Goal: Task Accomplishment & Management: Complete application form

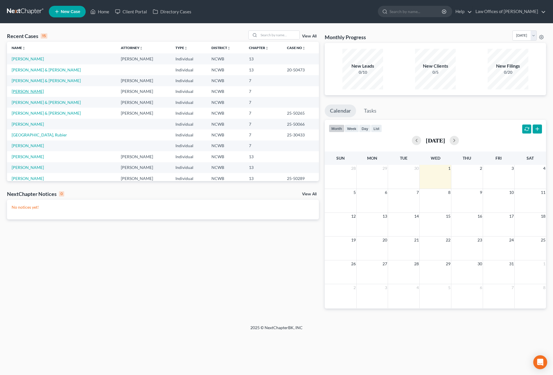
click at [19, 90] on link "[PERSON_NAME]" at bounding box center [28, 91] width 32 height 5
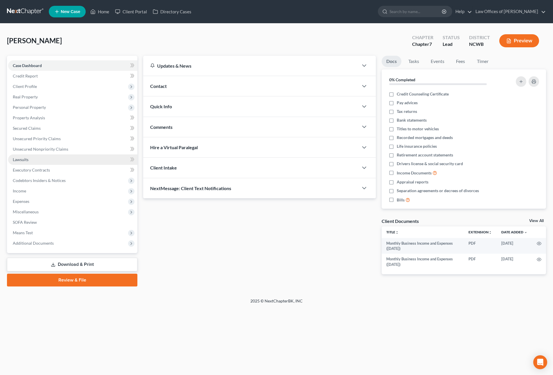
click at [19, 160] on span "Lawsuits" at bounding box center [21, 159] width 16 height 5
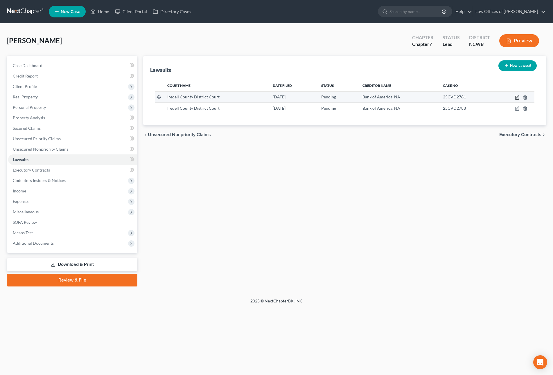
click at [518, 96] on icon "button" at bounding box center [517, 97] width 5 height 5
select select "28"
select select "0"
select select "4"
select select "48"
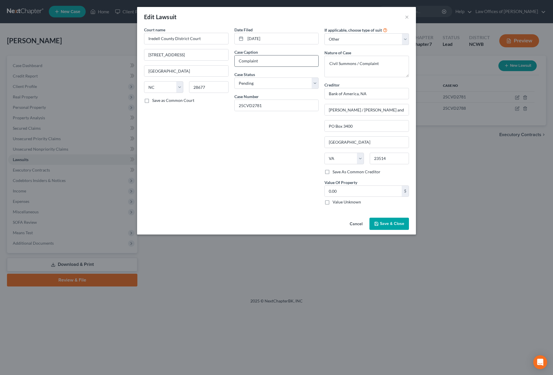
click at [281, 64] on input "Complaint" at bounding box center [277, 60] width 84 height 11
drag, startPoint x: 281, startPoint y: 64, endPoint x: 216, endPoint y: 59, distance: 65.3
click at [216, 59] on div "Court name * [GEOGRAPHIC_DATA] [GEOGRAPHIC_DATA] [GEOGRAPHIC_DATA] [US_STATE][G…" at bounding box center [276, 118] width 271 height 183
type input "Bank of America v. [PERSON_NAME]"
click at [391, 224] on span "Save & Close" at bounding box center [392, 223] width 24 height 5
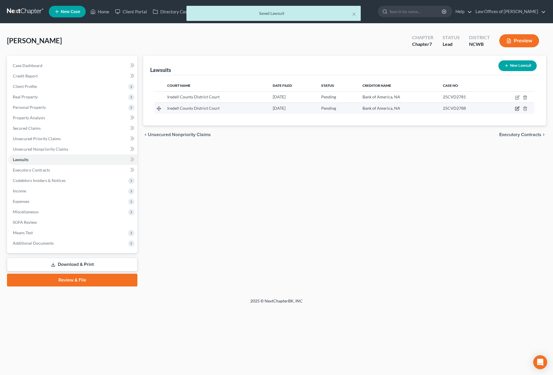
click at [518, 110] on icon "button" at bounding box center [517, 108] width 5 height 5
select select "28"
select select "0"
select select "4"
select select "48"
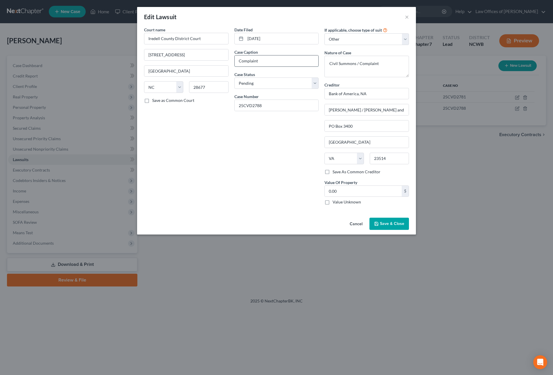
click at [281, 62] on input "Complaint" at bounding box center [277, 60] width 84 height 11
type input "C"
type input "Bank of America v. [PERSON_NAME]"
click at [380, 226] on span "Save & Close" at bounding box center [392, 223] width 24 height 5
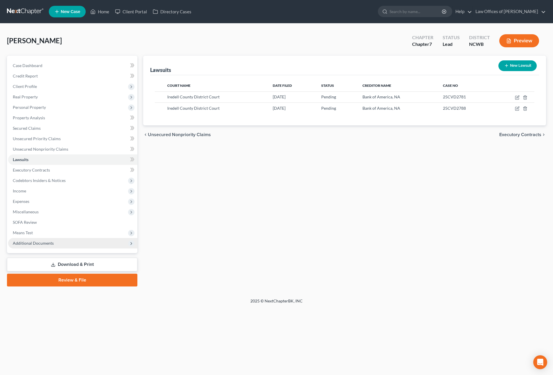
click at [85, 245] on span "Additional Documents" at bounding box center [72, 243] width 129 height 10
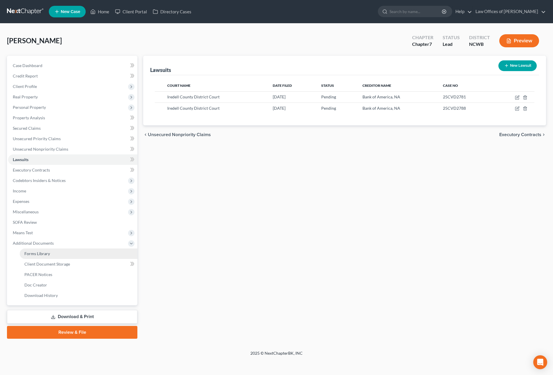
click at [37, 256] on span "Forms Library" at bounding box center [37, 253] width 26 height 5
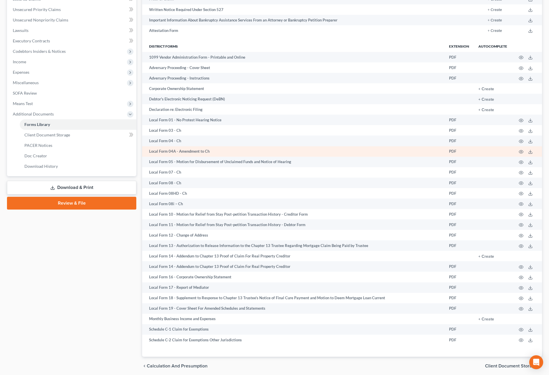
scroll to position [152, 0]
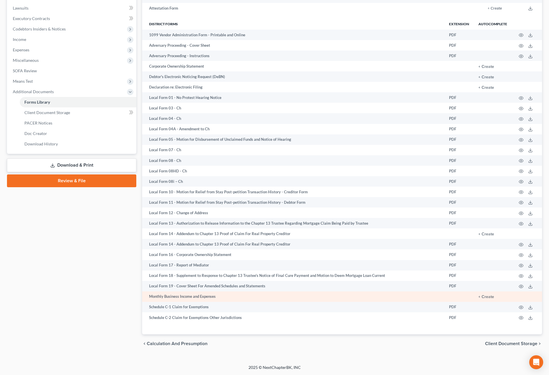
click at [204, 298] on td "Monthly Business Income and Expenses" at bounding box center [293, 297] width 302 height 10
click at [490, 296] on button "+ Create" at bounding box center [486, 297] width 16 height 4
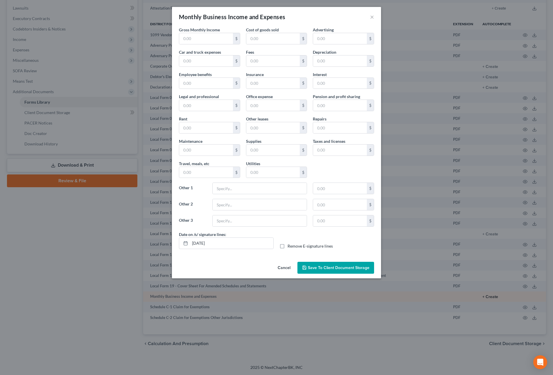
type input "842.25"
type input "400.00"
type input "230.00"
click at [349, 269] on span "Save to Client Document Storage" at bounding box center [339, 267] width 62 height 5
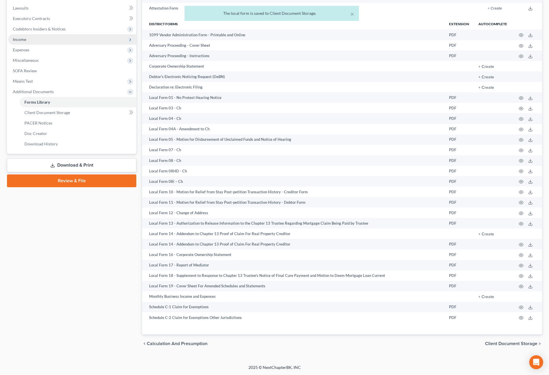
click at [19, 40] on span "Income" at bounding box center [19, 39] width 13 height 5
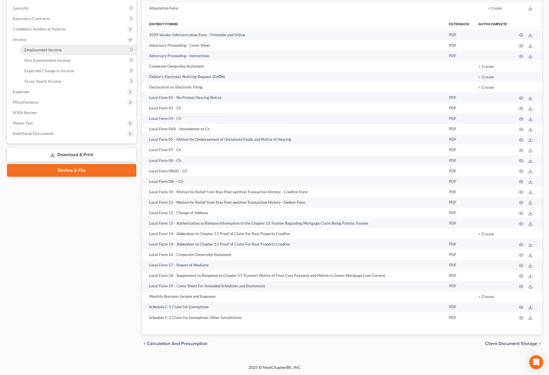
click at [30, 52] on link "Employment Income" at bounding box center [78, 50] width 116 height 10
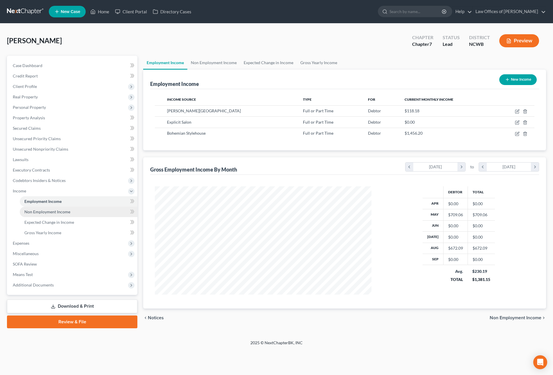
scroll to position [108, 228]
click at [57, 202] on span "Employment Income" at bounding box center [42, 201] width 37 height 5
click at [517, 114] on icon "button" at bounding box center [516, 111] width 3 height 3
select select "0"
select select "28"
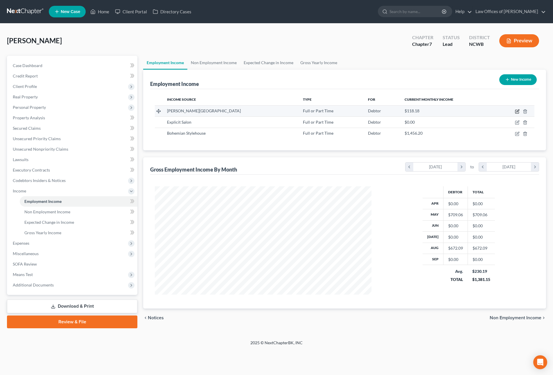
select select "0"
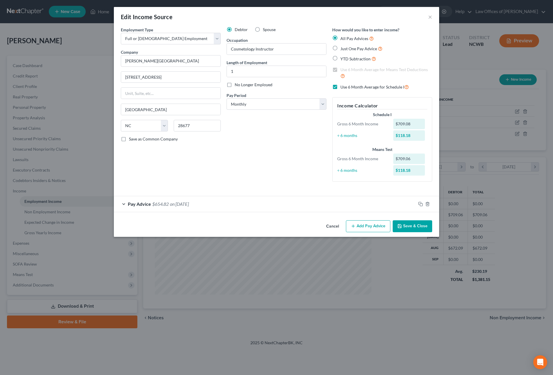
click at [137, 203] on span "Pay Advice" at bounding box center [139, 204] width 23 height 6
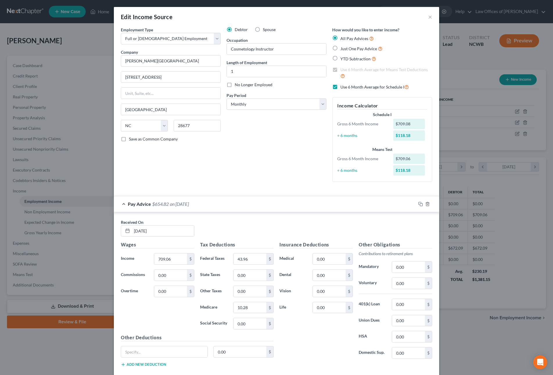
click at [16, 88] on div "Edit Income Source × Employment Type * Select Full or [DEMOGRAPHIC_DATA] Employ…" at bounding box center [276, 187] width 553 height 375
click at [428, 17] on button "×" at bounding box center [430, 16] width 4 height 7
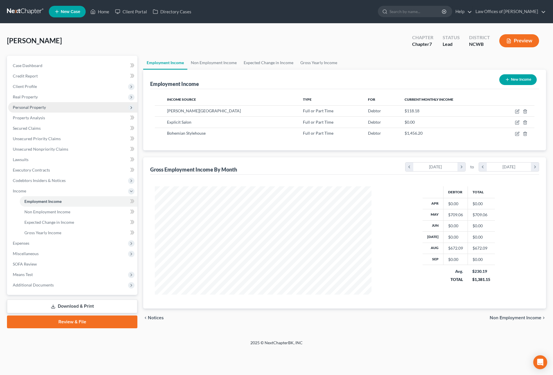
click at [42, 106] on span "Personal Property" at bounding box center [29, 107] width 33 height 5
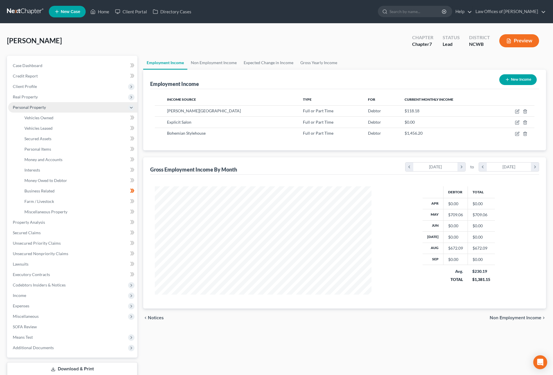
scroll to position [290364, 290245]
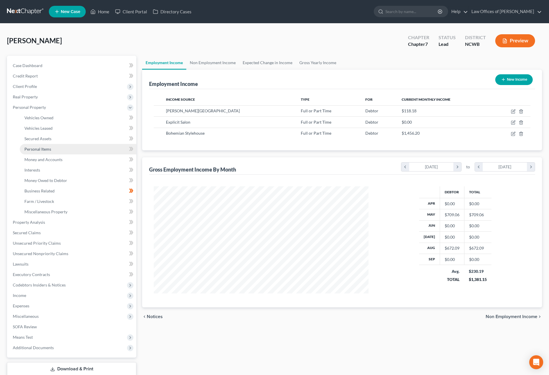
click at [32, 149] on span "Personal Items" at bounding box center [37, 149] width 27 height 5
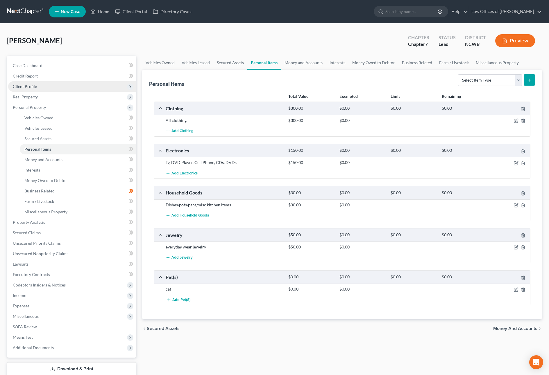
click at [29, 87] on span "Client Profile" at bounding box center [25, 86] width 24 height 5
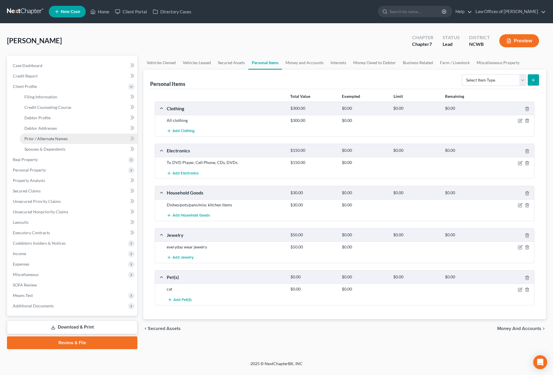
click at [35, 138] on span "Prior / Alternate Names" at bounding box center [45, 138] width 43 height 5
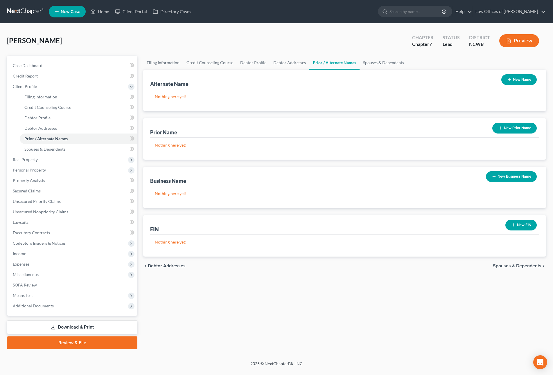
click at [511, 178] on button "New Business Name" at bounding box center [511, 176] width 51 height 11
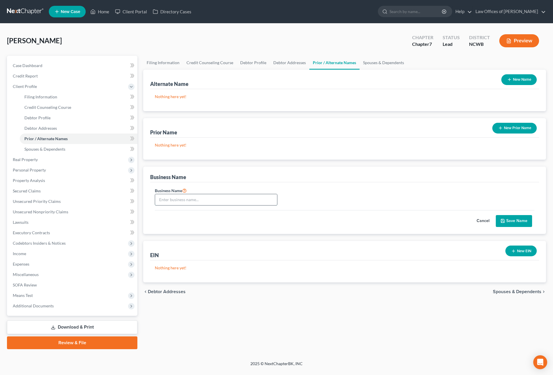
click at [252, 197] on input "text" at bounding box center [216, 199] width 122 height 11
type input "dba Babe & Co"
click at [519, 220] on button "Save Name" at bounding box center [514, 221] width 36 height 12
